Goal: Check status: Check status

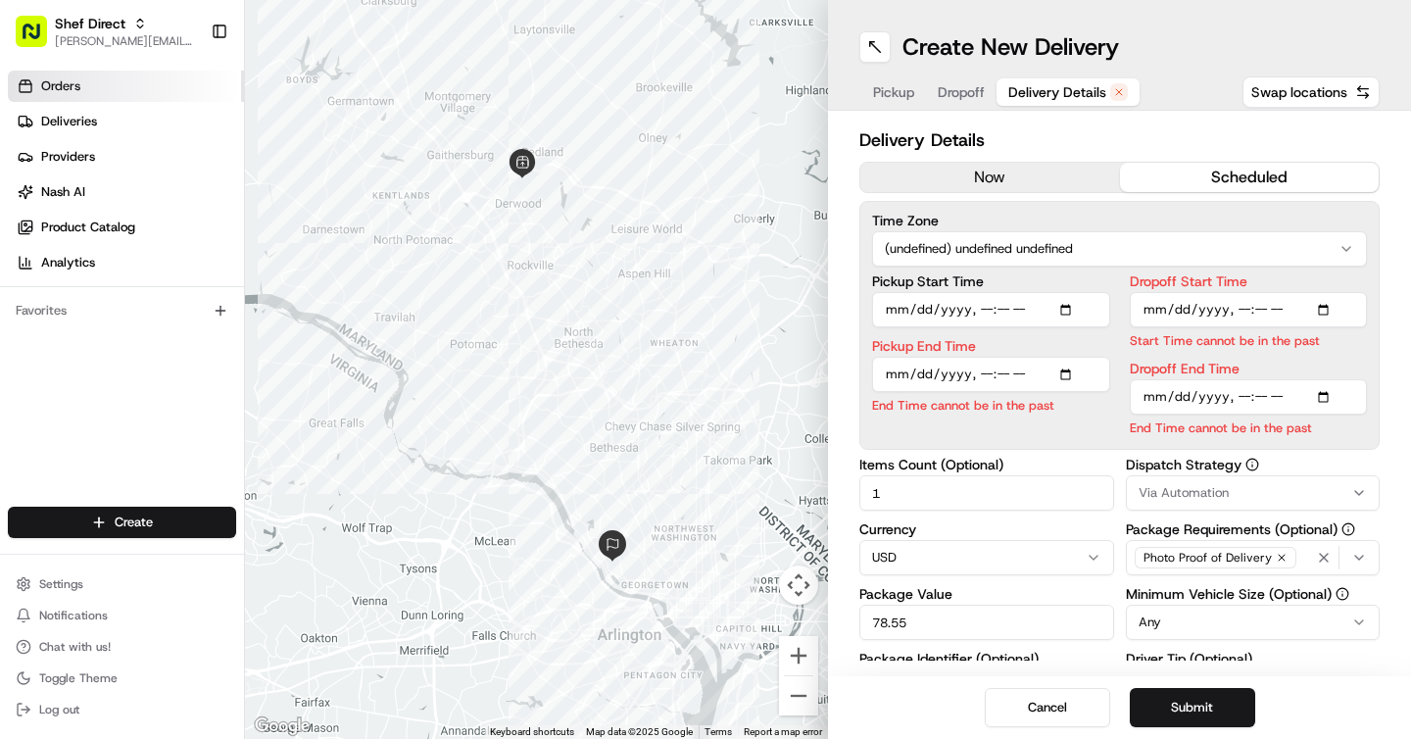
scroll to position [316, 0]
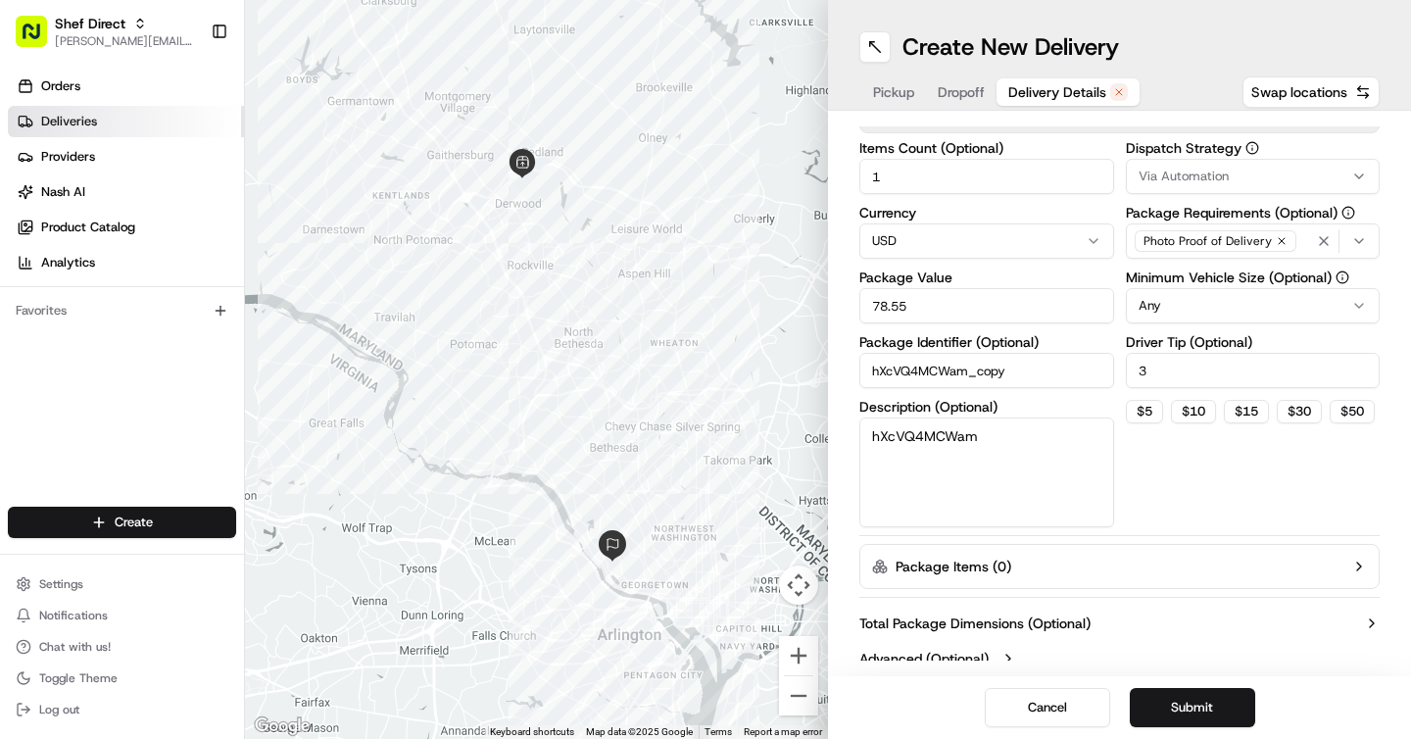
click at [78, 125] on span "Deliveries" at bounding box center [69, 122] width 56 height 18
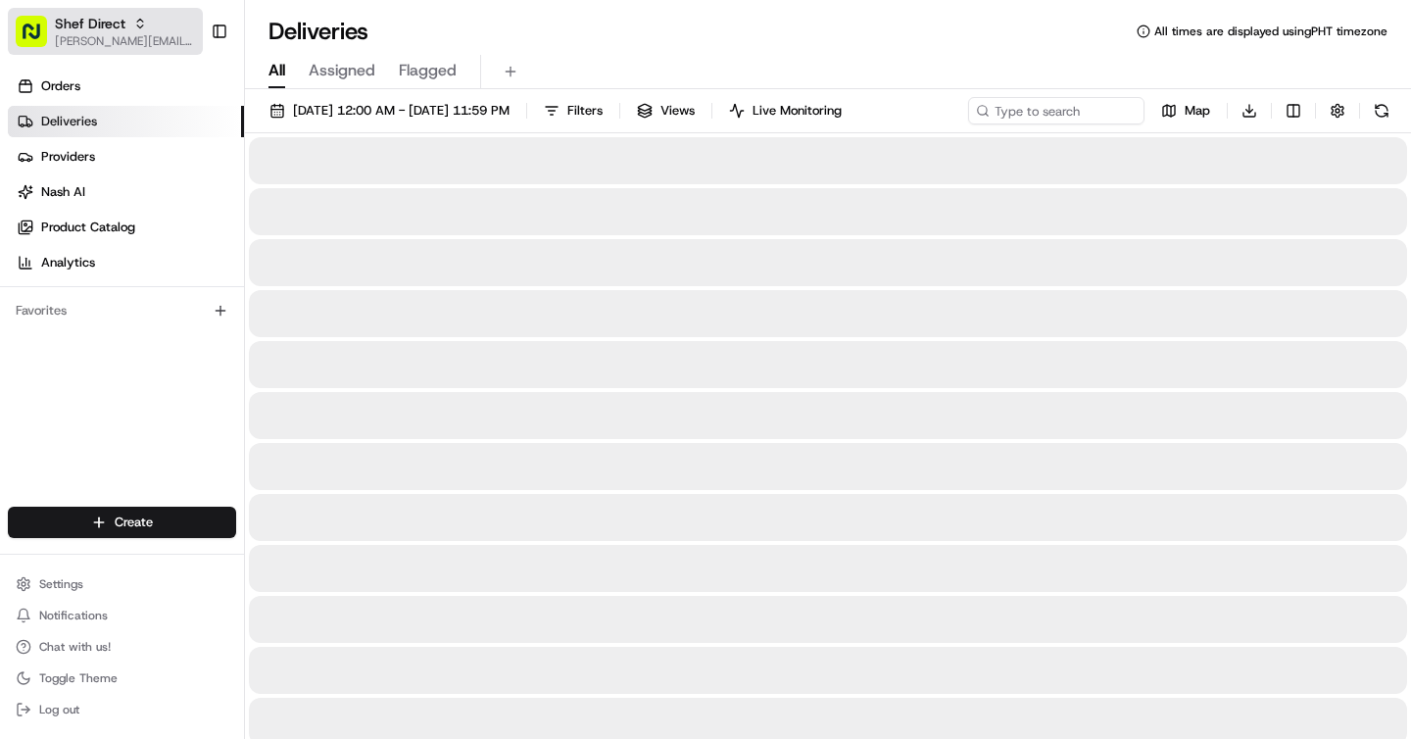
click at [93, 26] on span "Shef Direct" at bounding box center [90, 24] width 71 height 20
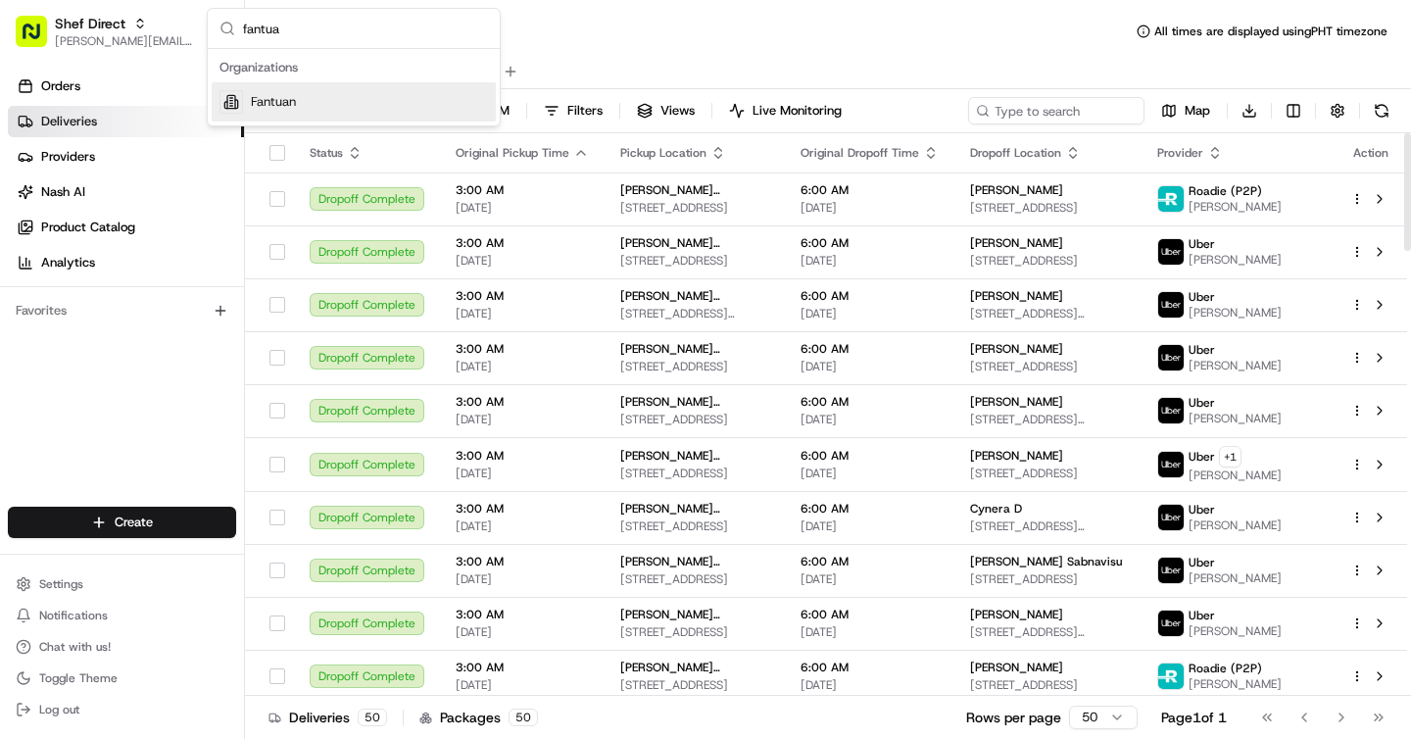
type input "fantua"
click at [320, 106] on div "Fantuan" at bounding box center [354, 101] width 284 height 39
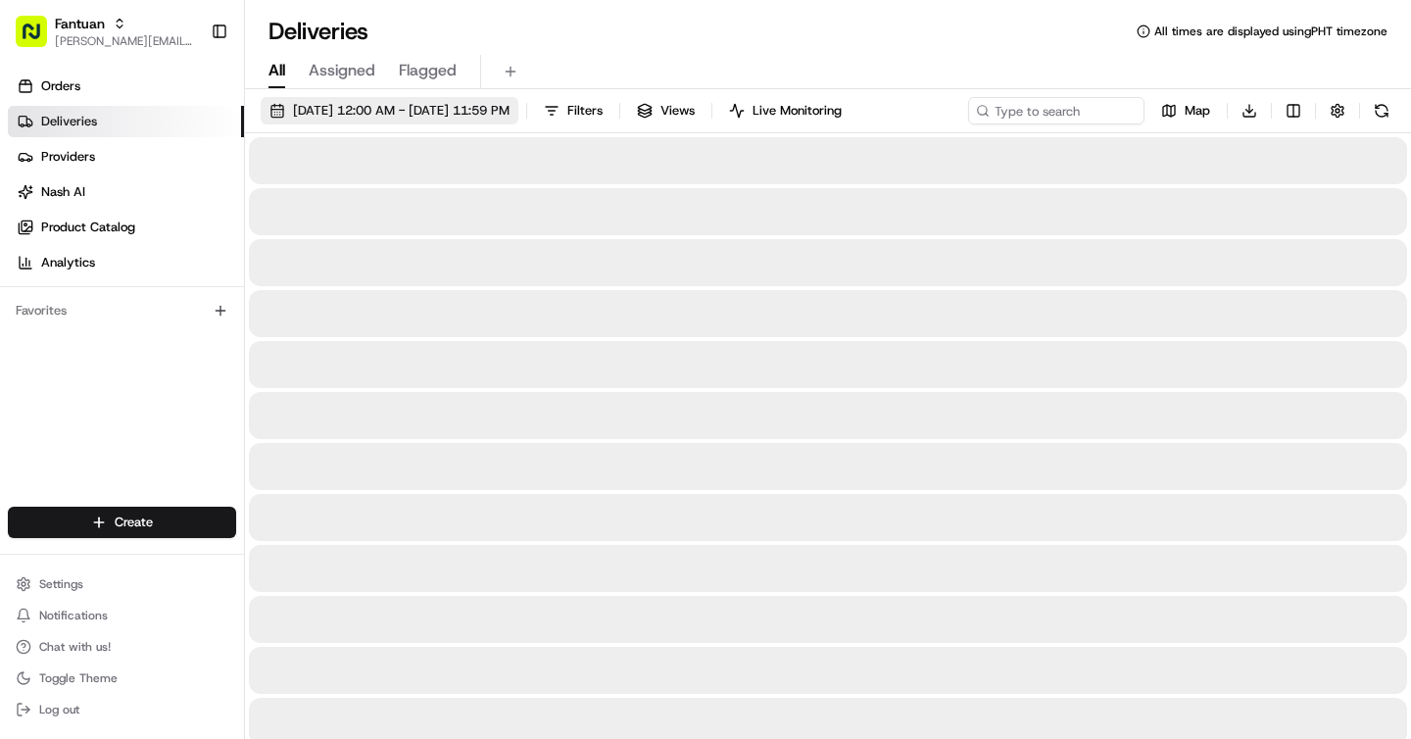
click at [337, 119] on span "08/19/2025 12:00 AM - 08/19/2025 11:59 PM" at bounding box center [401, 111] width 217 height 18
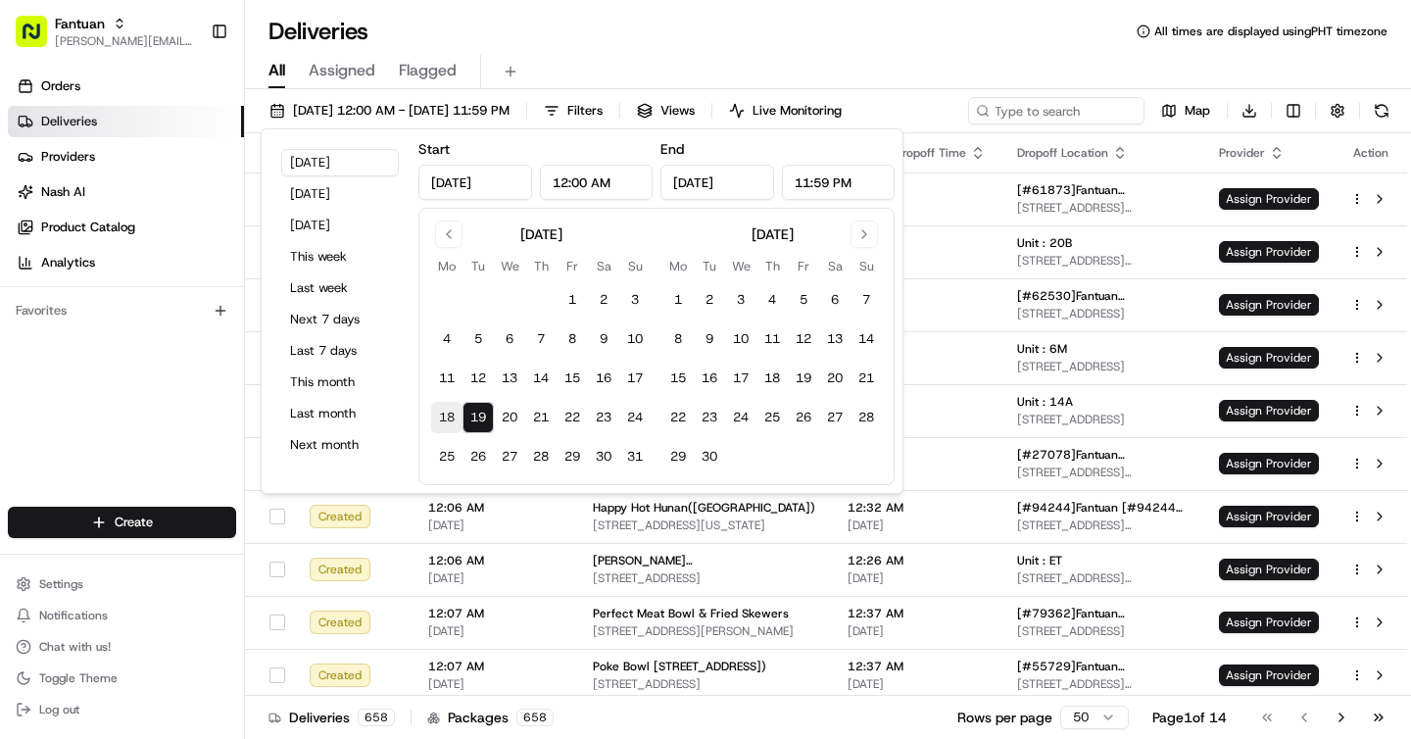
click at [455, 413] on button "18" at bounding box center [446, 417] width 31 height 31
type input "Aug 18, 2025"
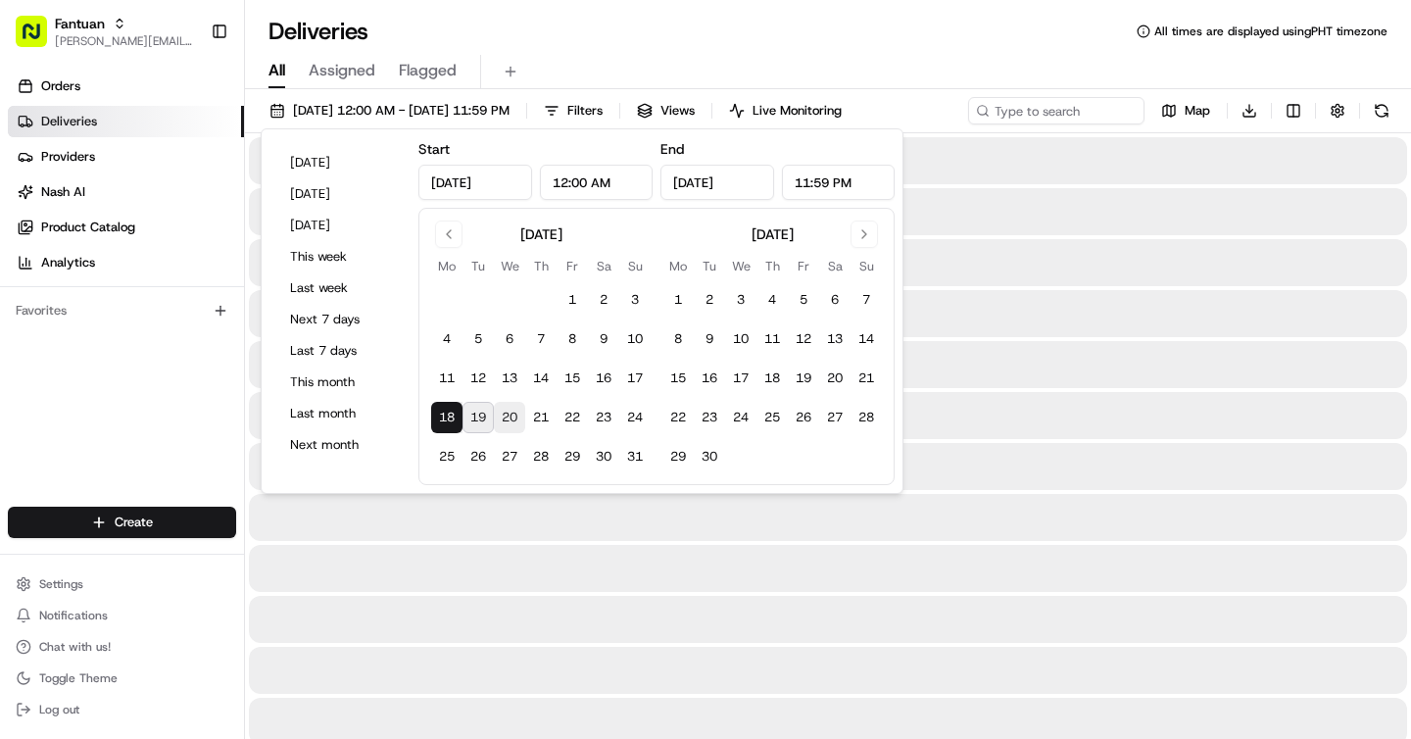
click at [495, 413] on button "20" at bounding box center [509, 417] width 31 height 31
type input "Aug 20, 2025"
click at [903, 30] on div "Deliveries All times are displayed using PHT timezone" at bounding box center [828, 31] width 1166 height 31
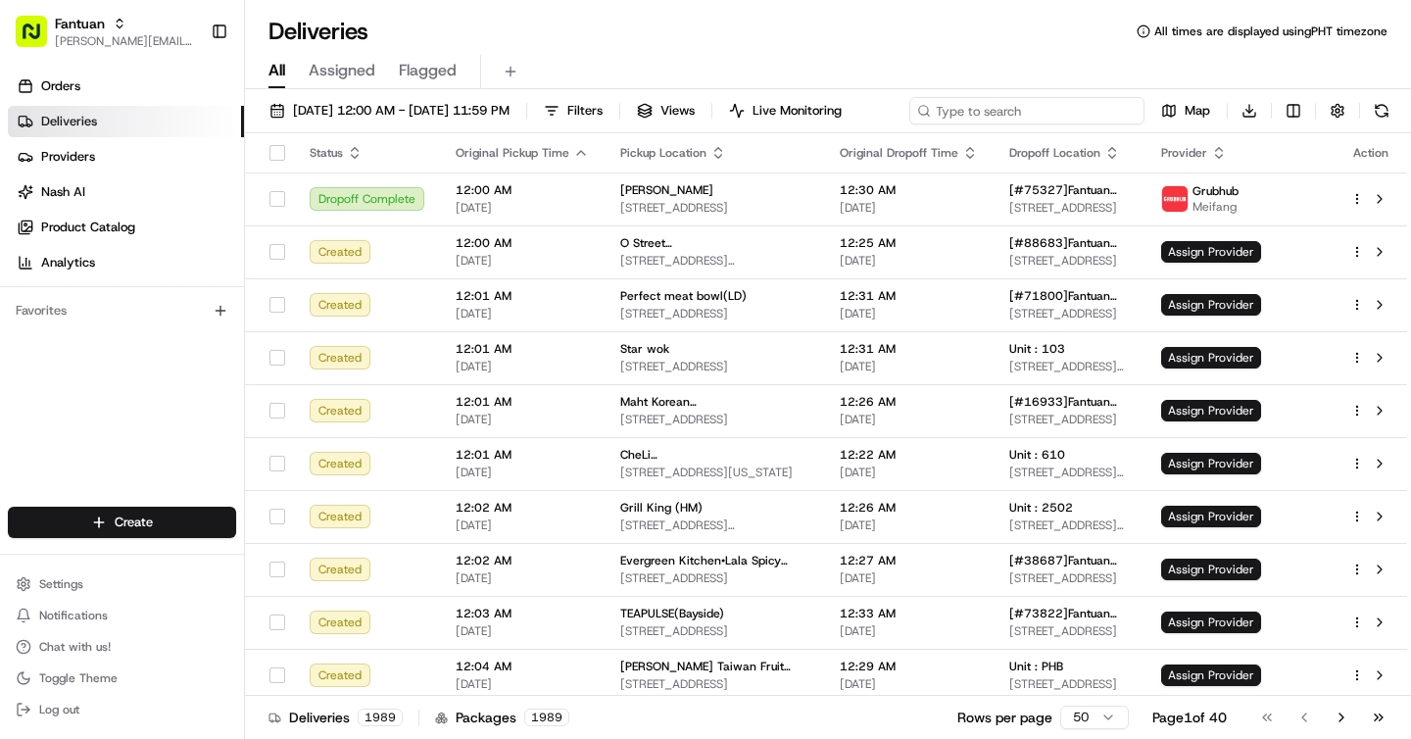
click at [982, 103] on input at bounding box center [1026, 110] width 235 height 27
paste input "94773"
type input "94773"
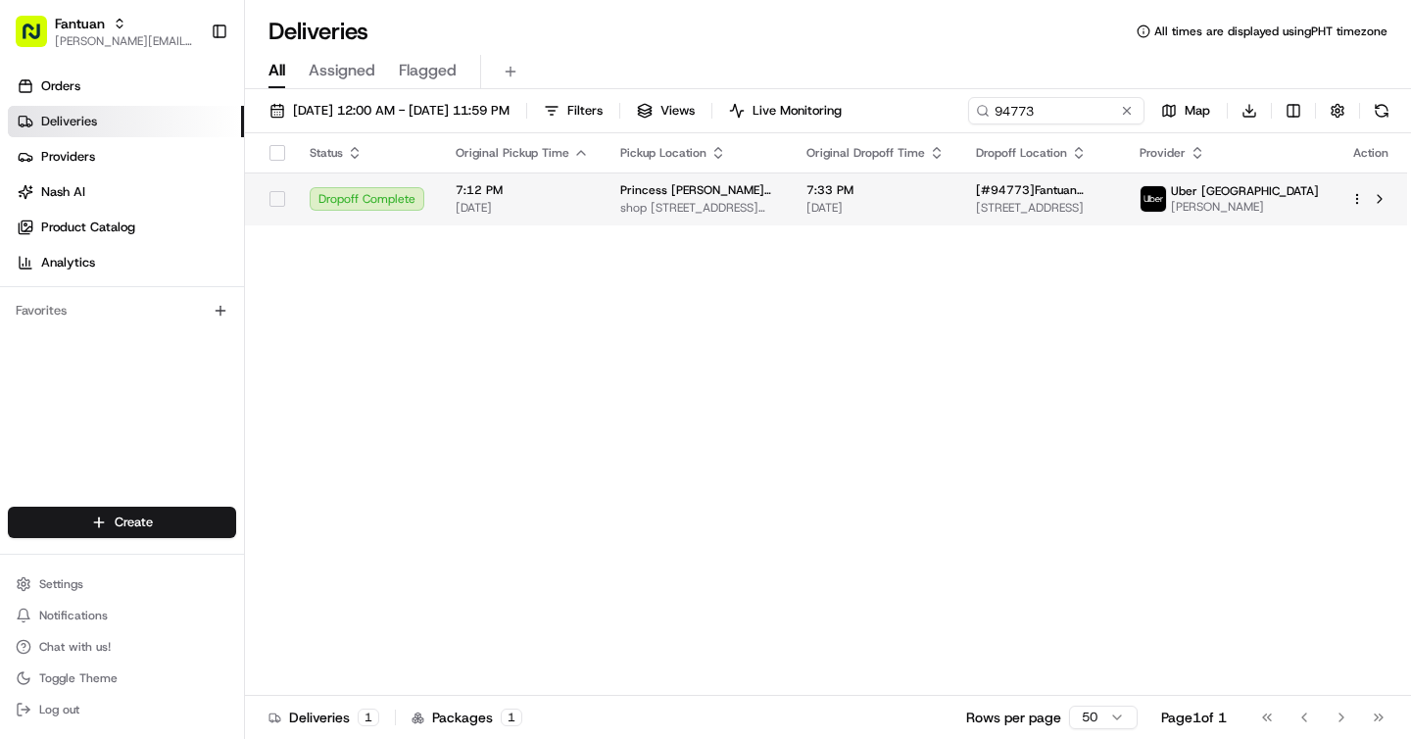
click at [944, 198] on span "7:33 PM" at bounding box center [875, 190] width 138 height 16
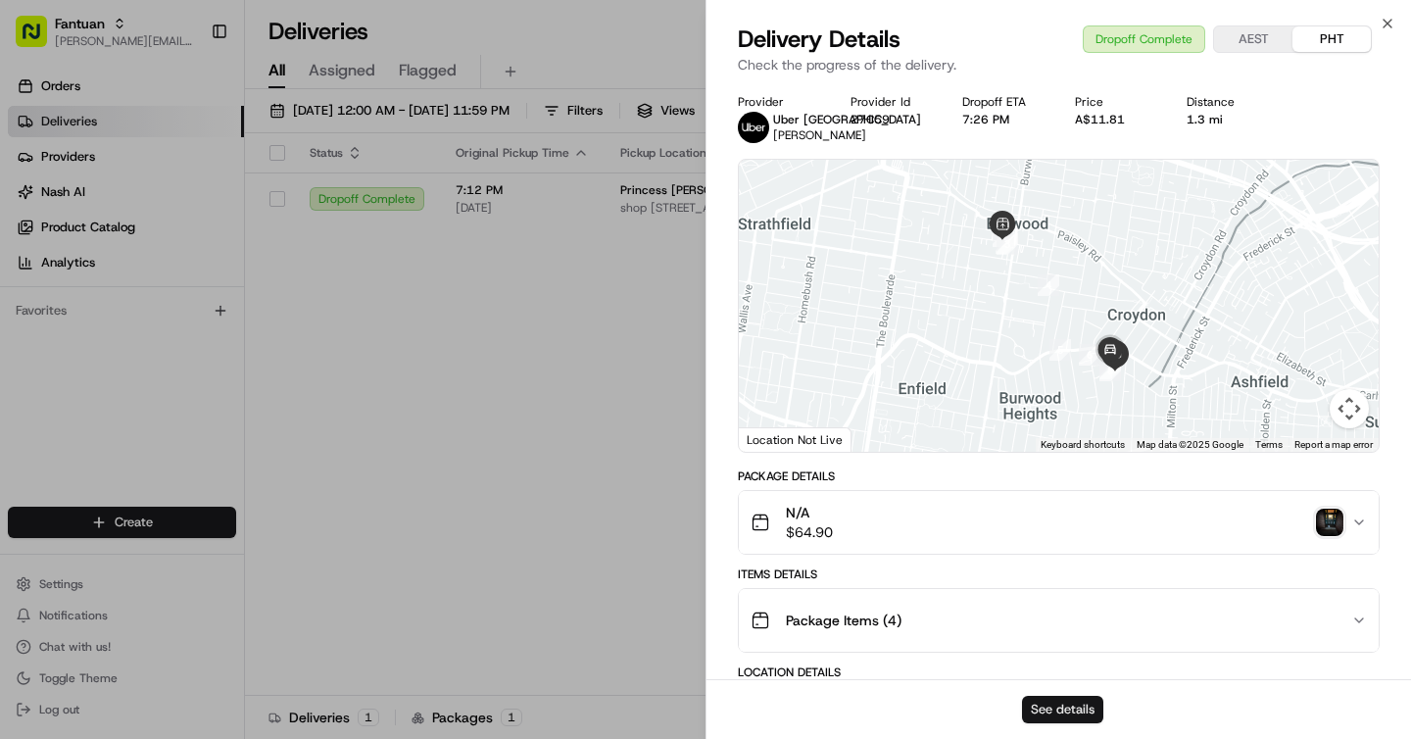
click at [1082, 702] on button "See details" at bounding box center [1062, 709] width 81 height 27
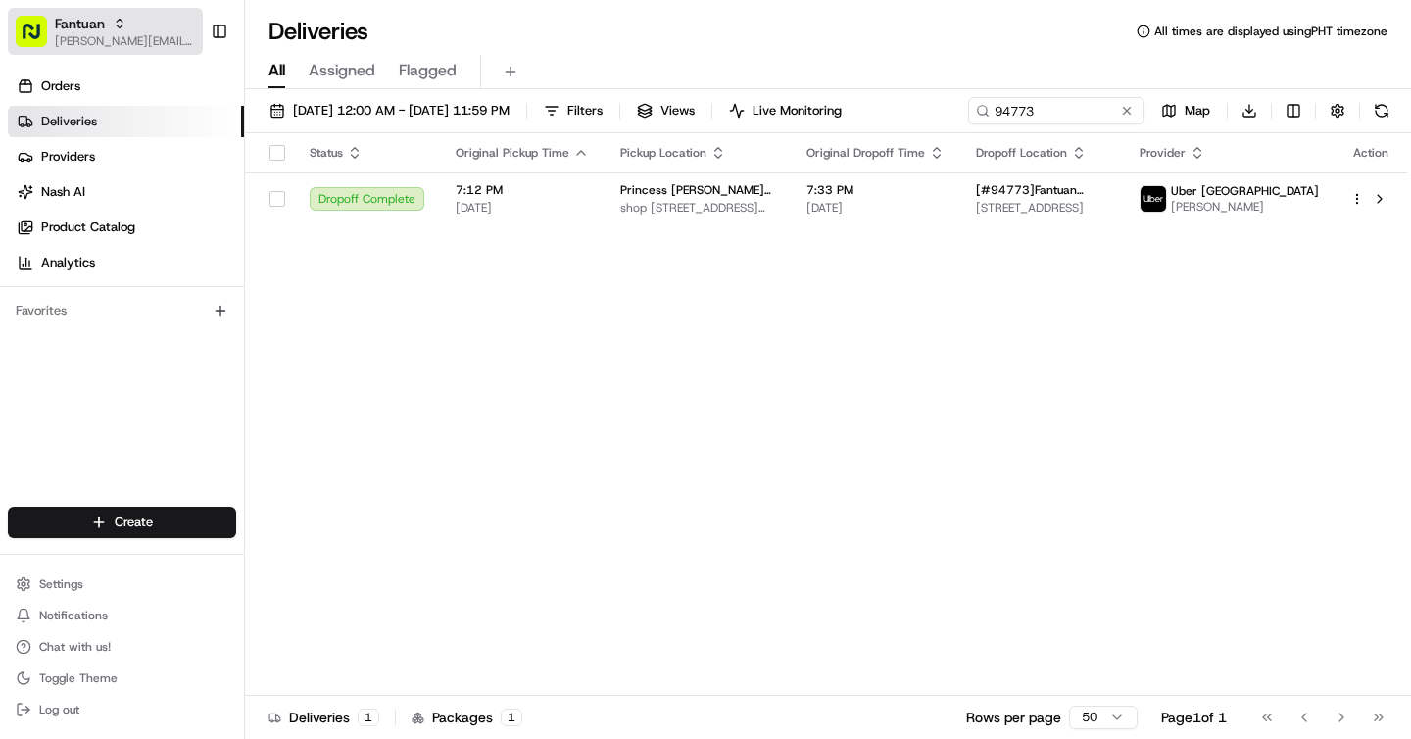
click at [113, 18] on icon "button" at bounding box center [120, 24] width 14 height 14
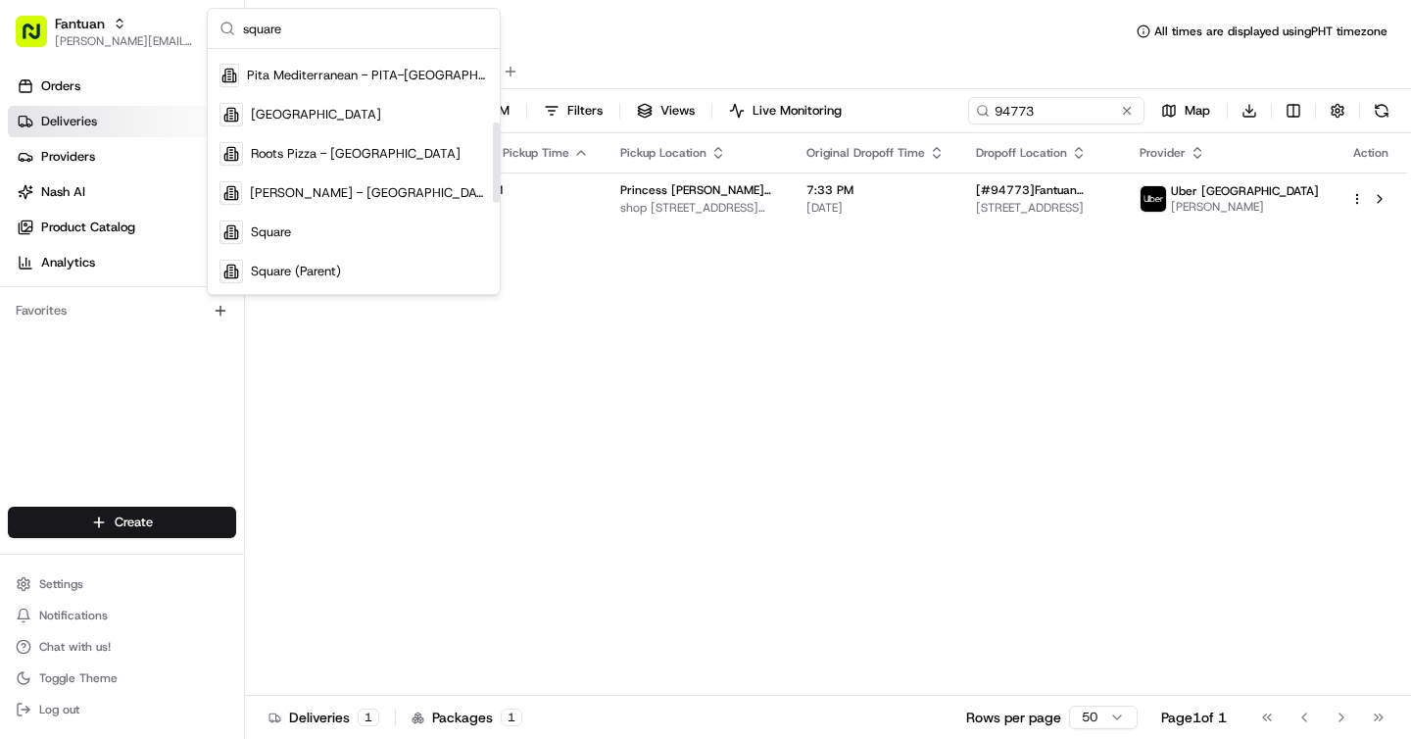
scroll to position [244, 0]
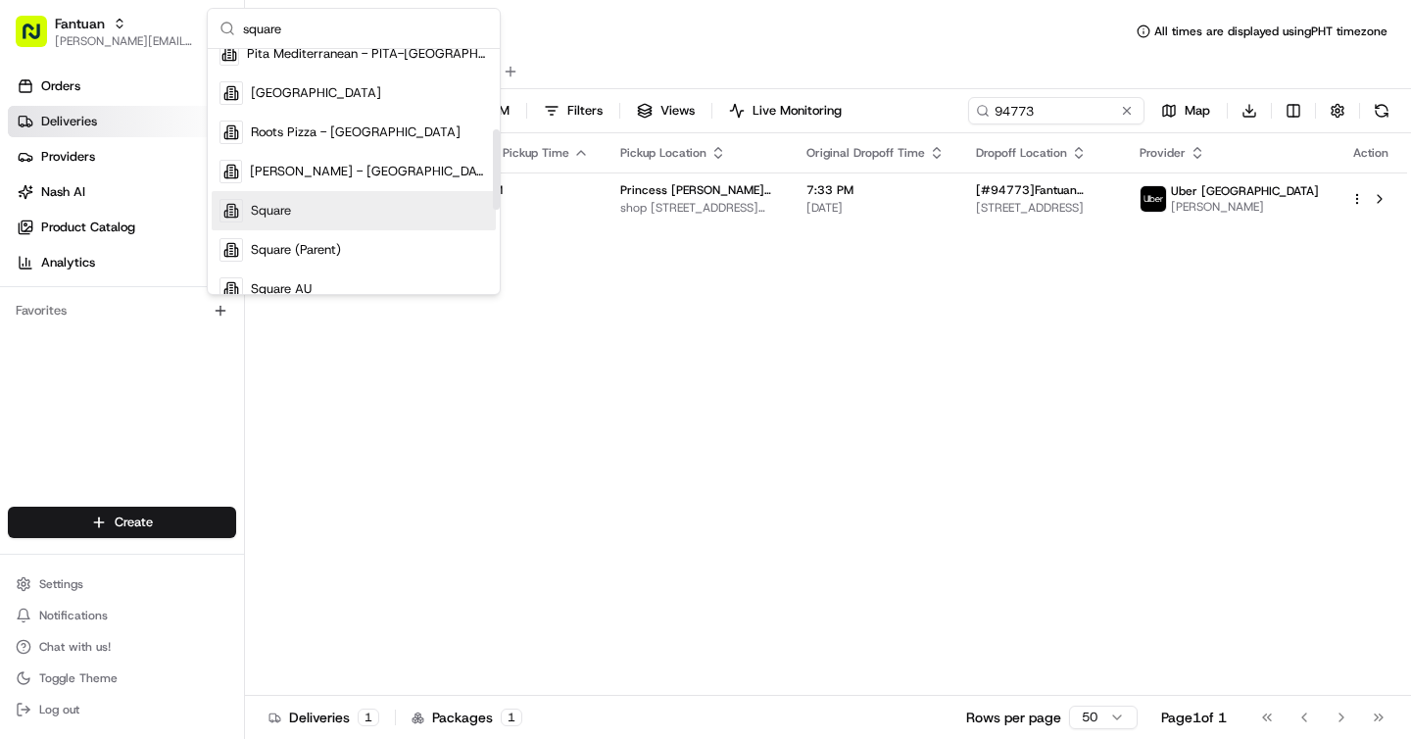
type input "square"
click at [302, 204] on div "Square" at bounding box center [354, 210] width 284 height 39
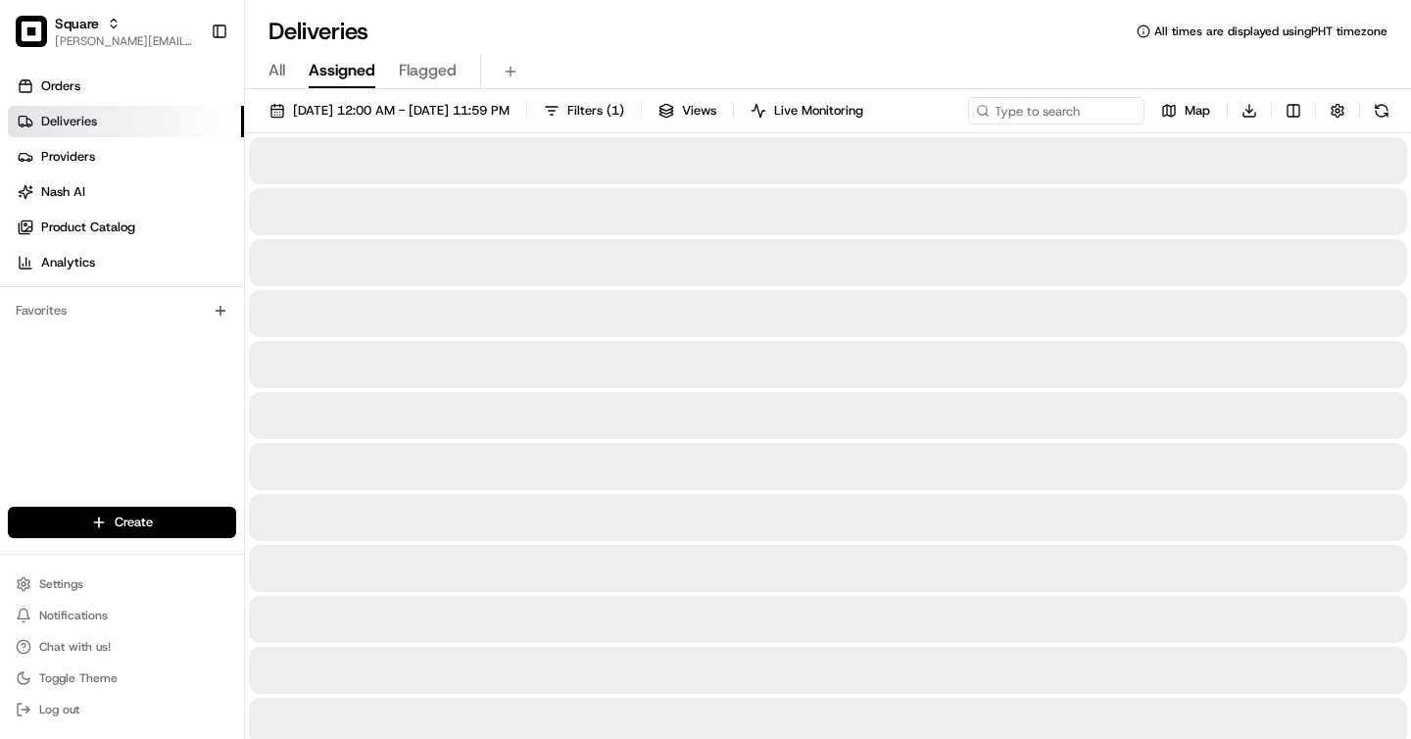
click at [275, 72] on span "All" at bounding box center [276, 71] width 17 height 24
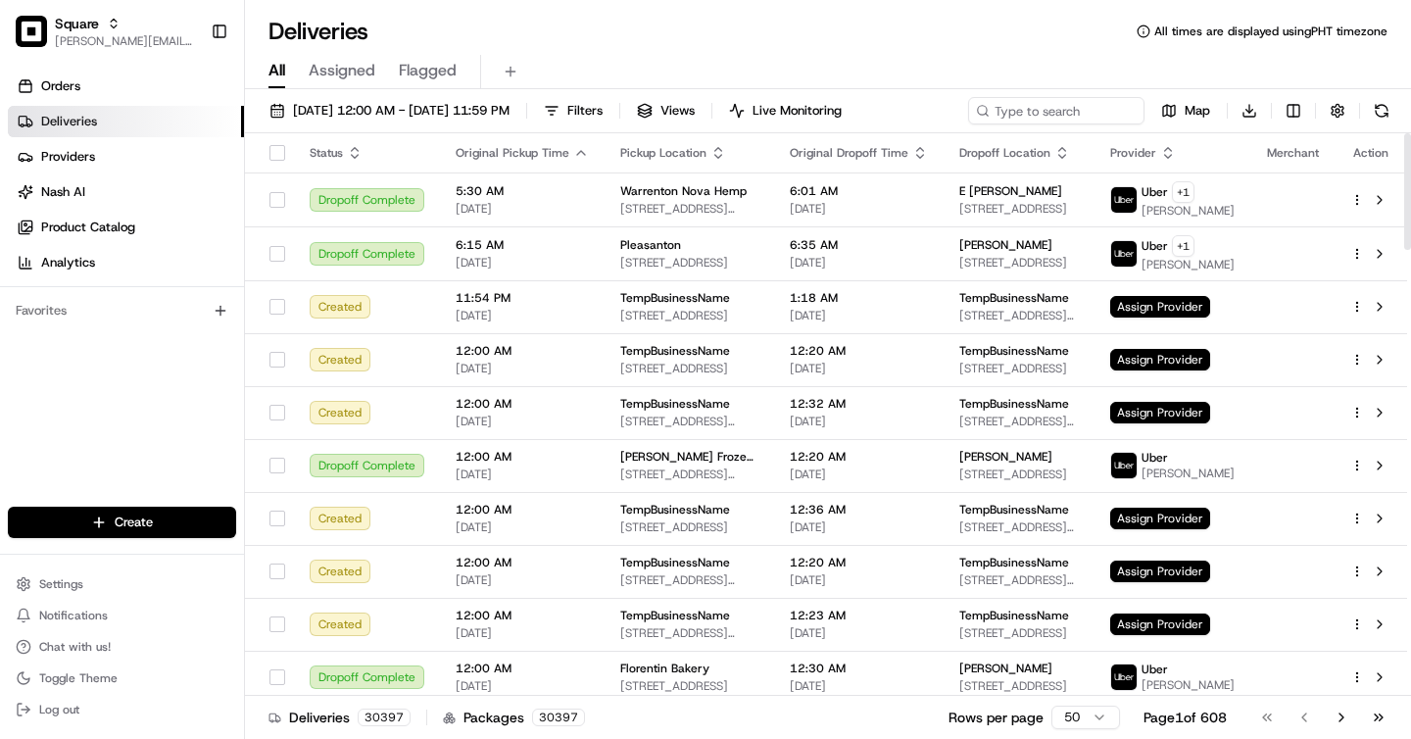
click at [853, 31] on div "Deliveries All times are displayed using PHT timezone" at bounding box center [828, 31] width 1166 height 31
click at [755, 64] on div "All Assigned Flagged" at bounding box center [828, 72] width 1166 height 34
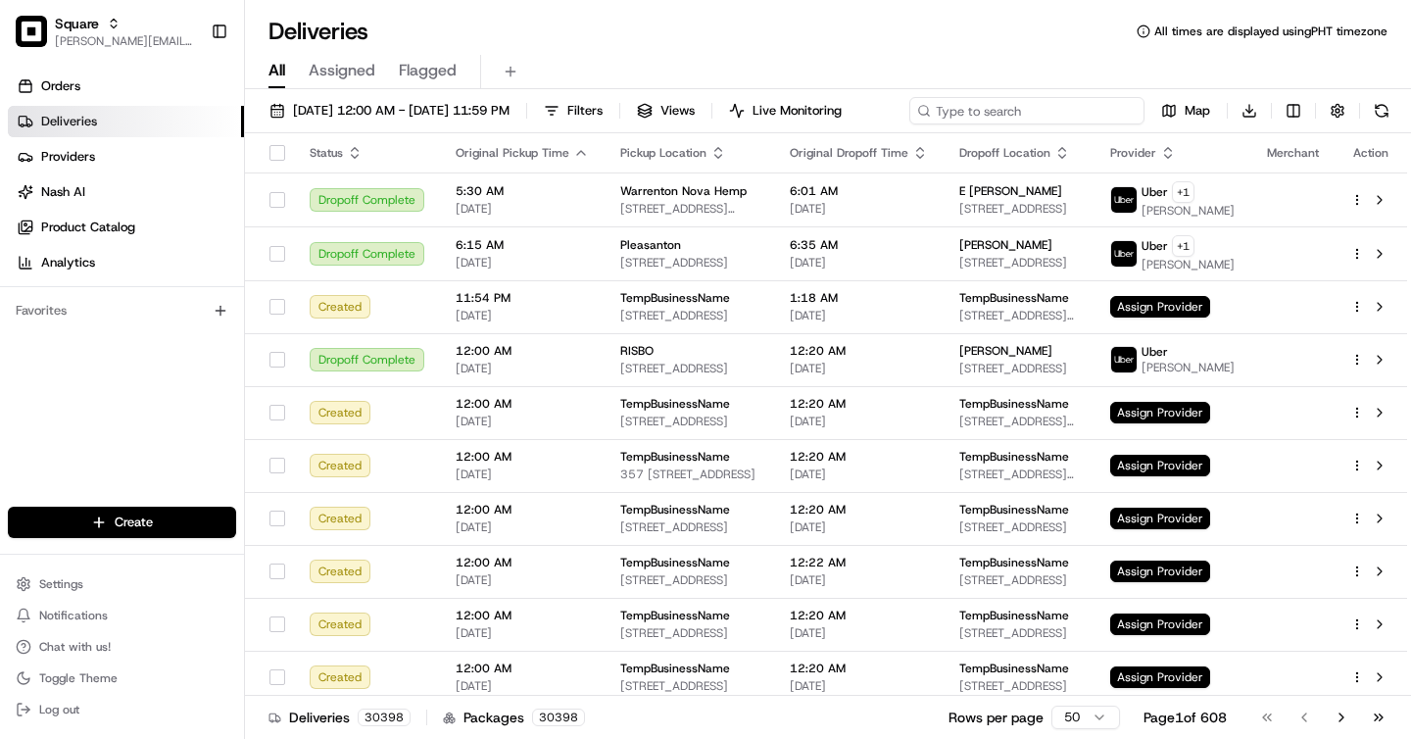
click at [1022, 114] on input at bounding box center [1026, 110] width 235 height 27
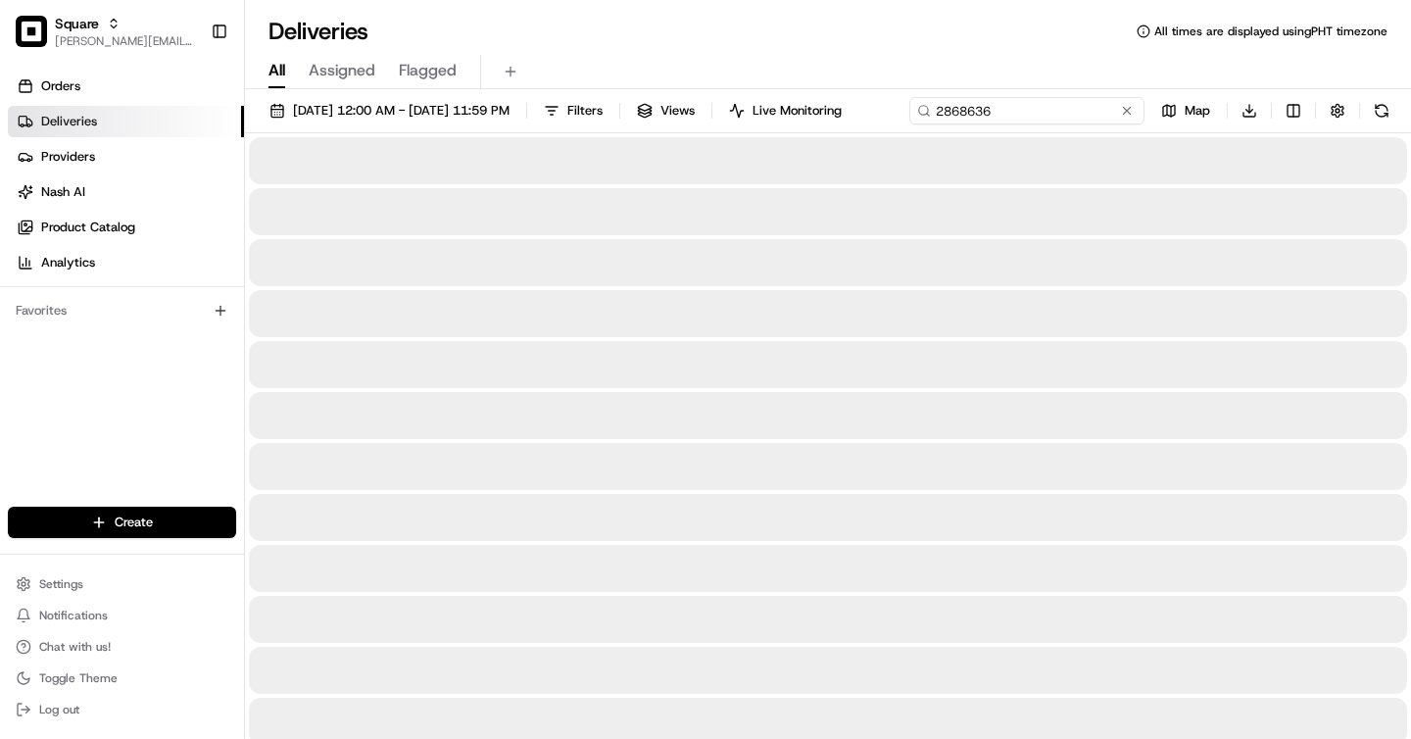
type input "2868636"
click at [578, 28] on div "Deliveries All times are displayed using PHT timezone" at bounding box center [828, 31] width 1166 height 31
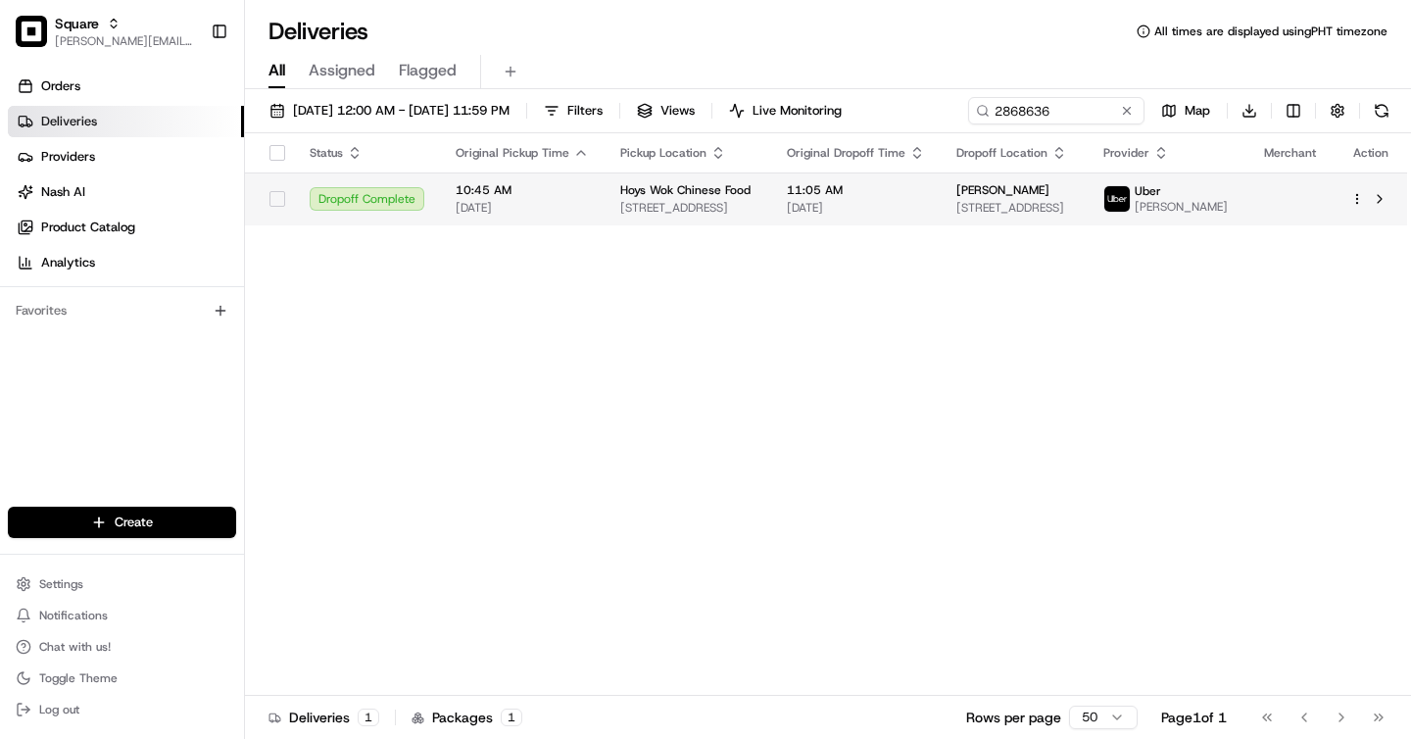
click at [995, 206] on span "[STREET_ADDRESS]" at bounding box center [1014, 208] width 116 height 16
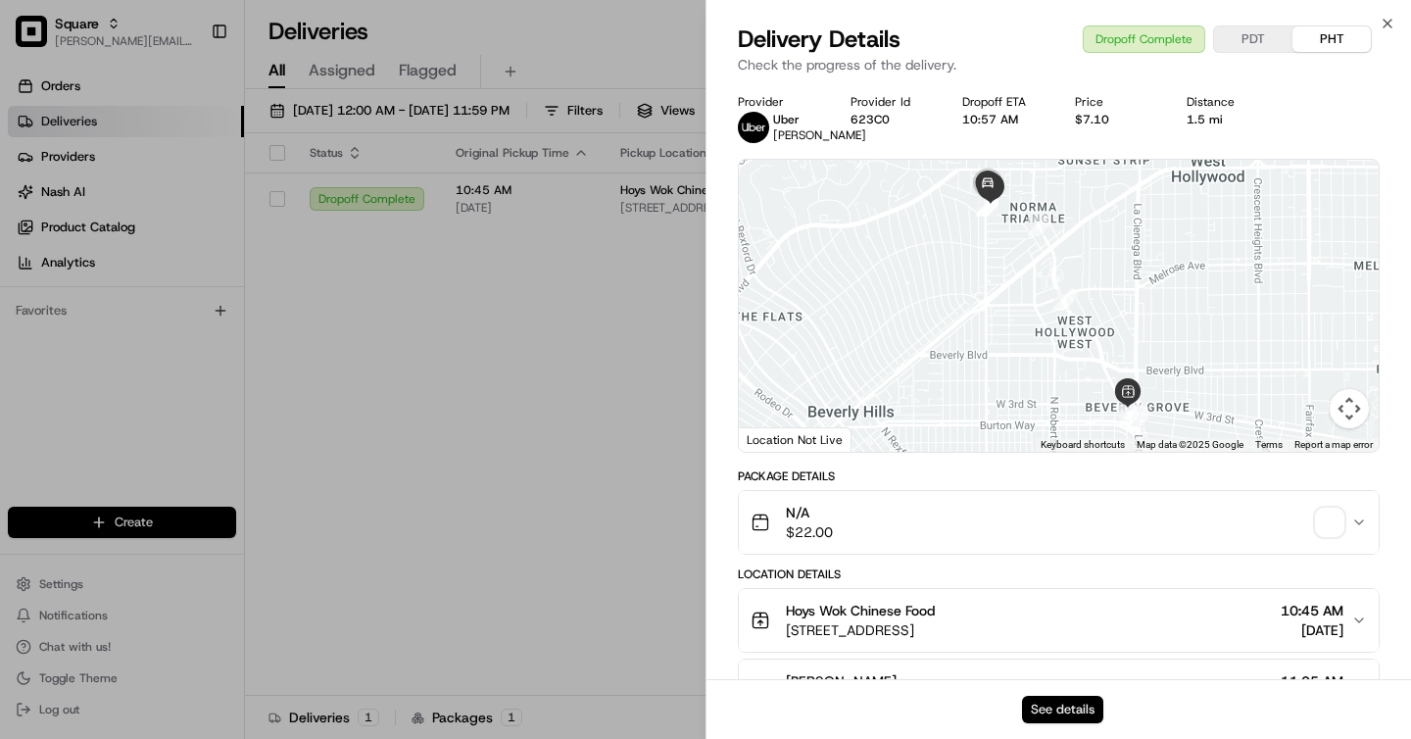
click at [1082, 704] on button "See details" at bounding box center [1062, 709] width 81 height 27
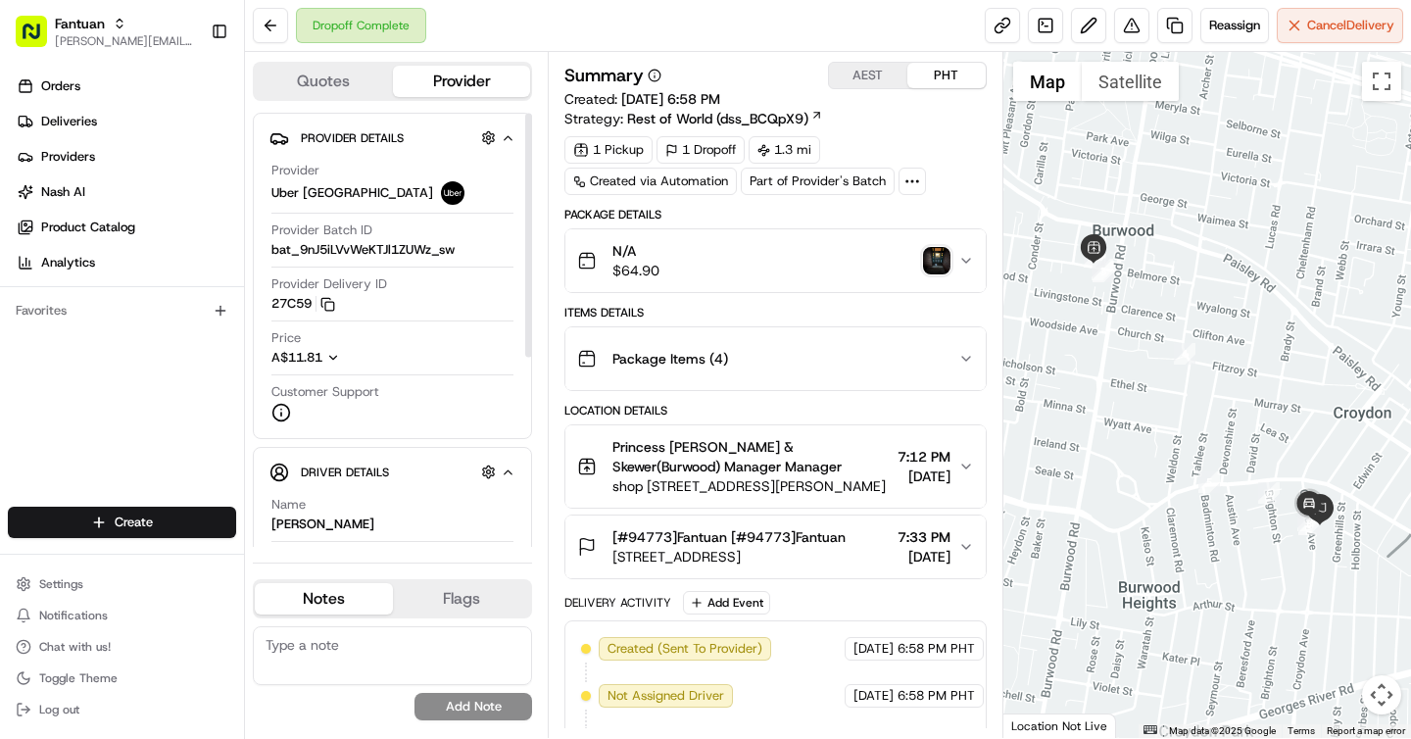
scroll to position [84, 0]
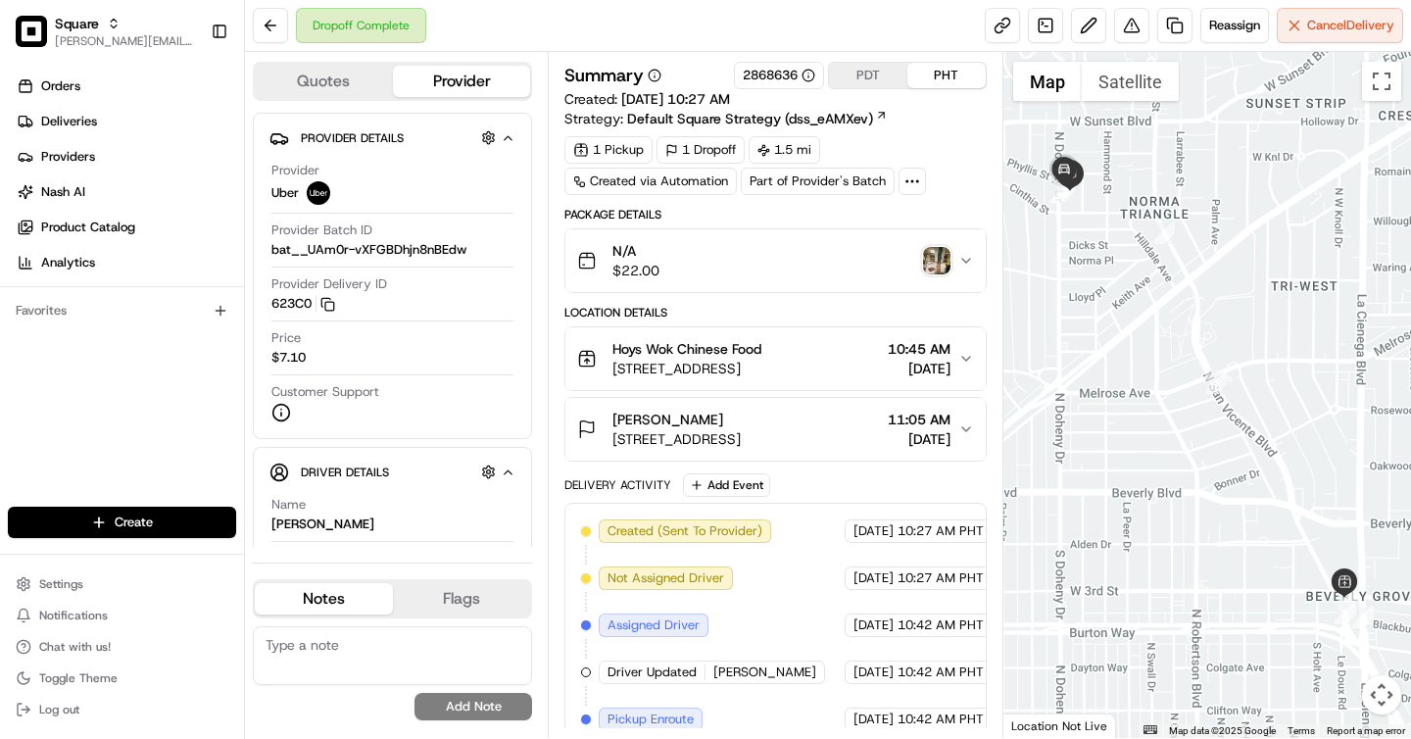
click at [939, 260] on img "button" at bounding box center [936, 260] width 27 height 27
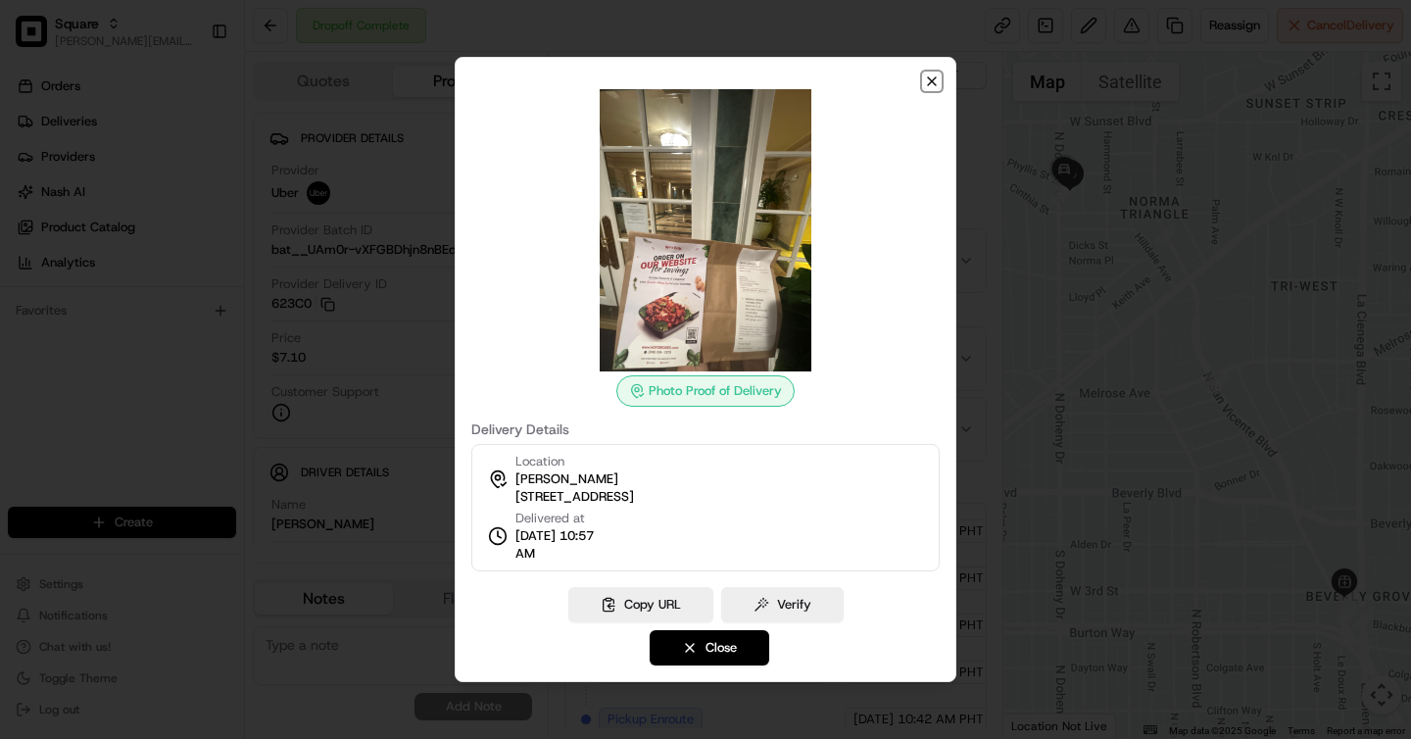
click at [934, 79] on icon "button" at bounding box center [932, 81] width 8 height 8
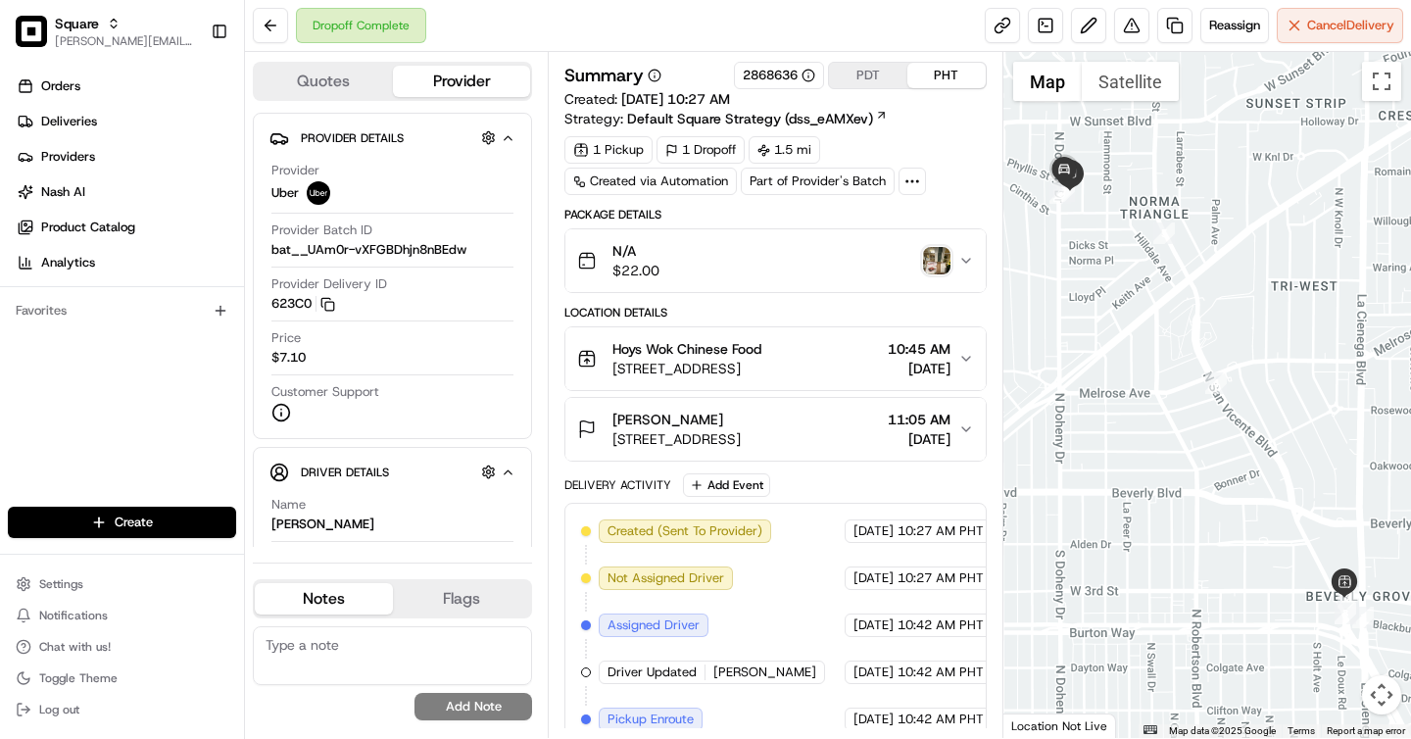
click at [931, 126] on div "Summary 2868636 PDT PHT Created: [DATE] 10:27 AM Strategy: Default Square Strat…" at bounding box center [774, 95] width 421 height 67
click at [929, 112] on div "Summary 2868636 PDT PHT Created: [DATE] 10:27 AM Strategy: Default Square Strat…" at bounding box center [774, 95] width 421 height 67
